Goal: Find specific page/section: Find specific page/section

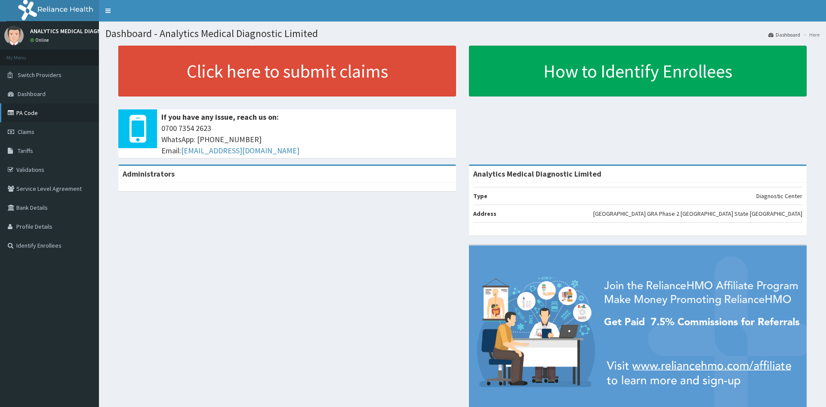
click at [31, 112] on link "PA Code" at bounding box center [49, 112] width 99 height 19
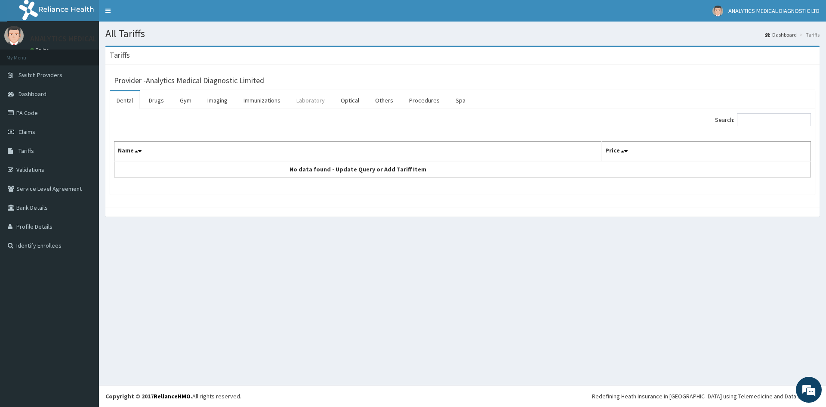
click at [313, 101] on link "Laboratory" at bounding box center [311, 100] width 42 height 18
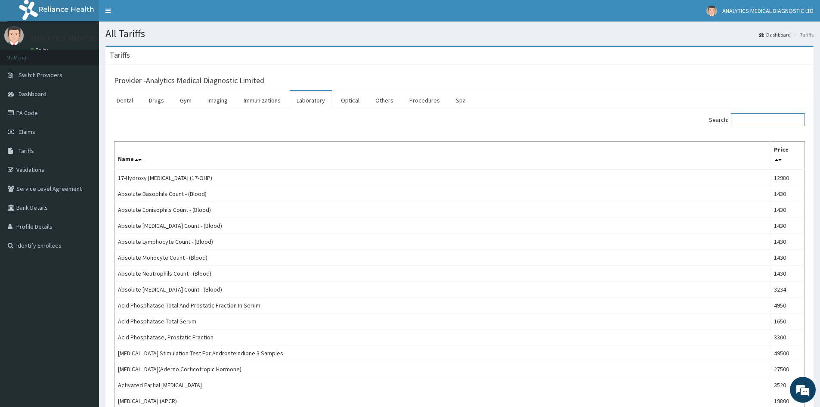
click at [762, 123] on input "Search:" at bounding box center [768, 119] width 74 height 13
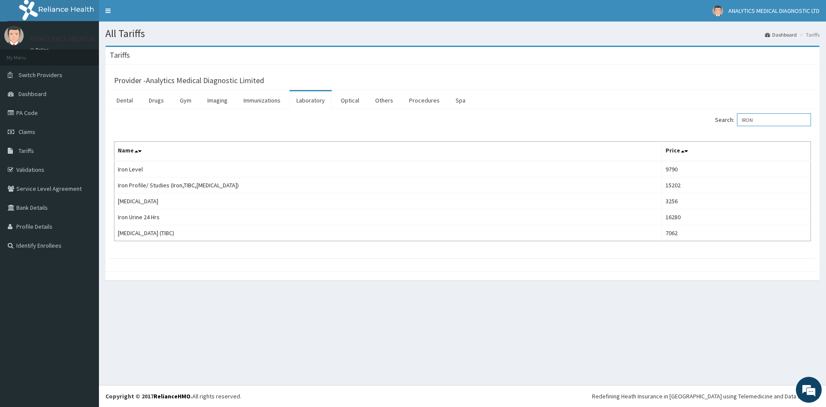
click at [775, 118] on input "IRON" at bounding box center [774, 119] width 74 height 13
type input "I"
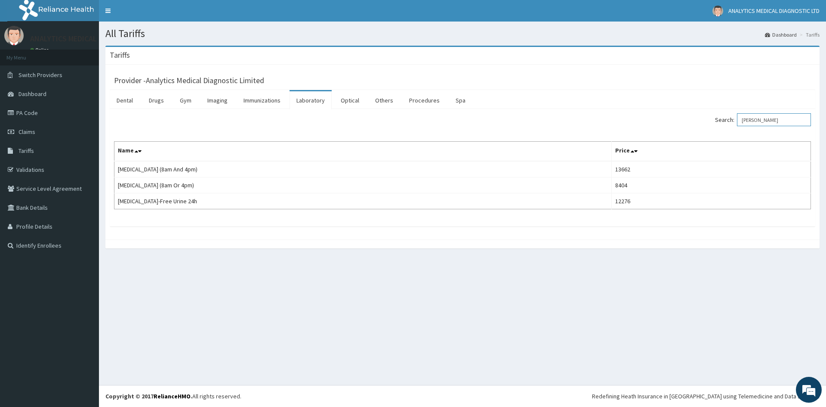
type input "CORTIS"
